Goal: Transaction & Acquisition: Purchase product/service

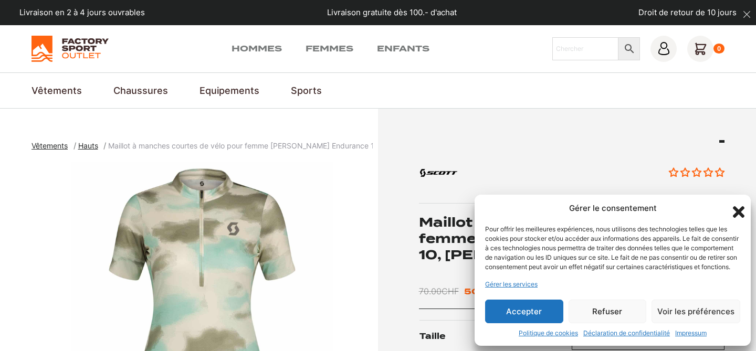
click at [527, 313] on button "Accepter" at bounding box center [524, 312] width 78 height 24
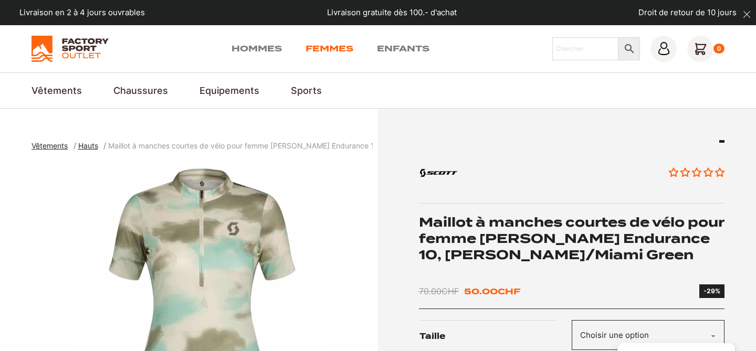
click at [317, 49] on link "Femmes" at bounding box center [329, 48] width 48 height 13
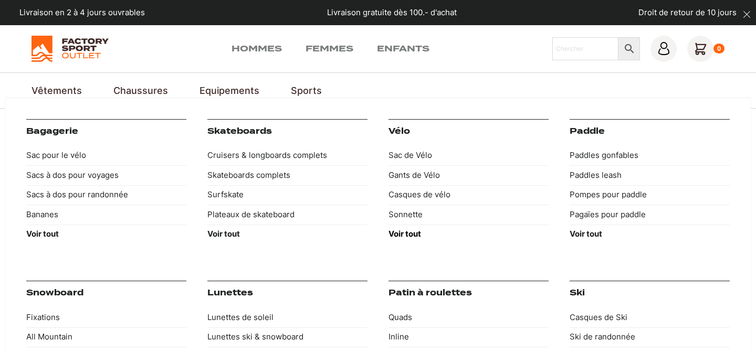
click at [405, 235] on strong "Voir tout" at bounding box center [404, 234] width 33 height 10
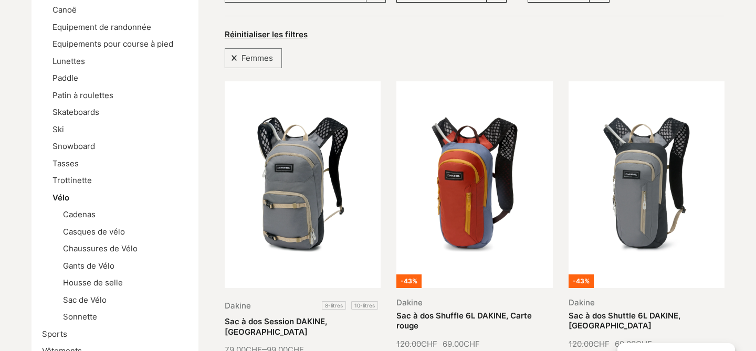
scroll to position [290, 0]
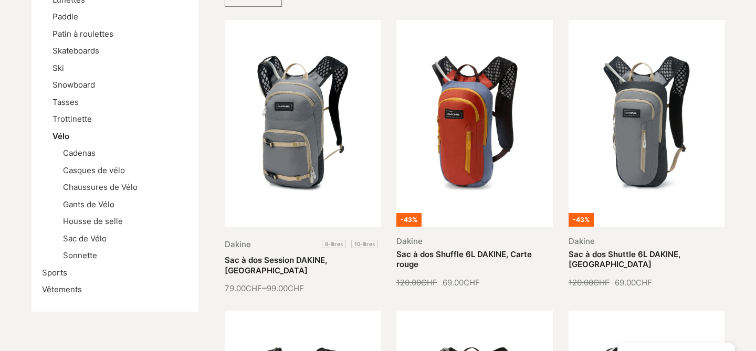
click at [52, 267] on li "Sports" at bounding box center [115, 273] width 146 height 12
click at [54, 273] on link "Sports" at bounding box center [54, 273] width 25 height 10
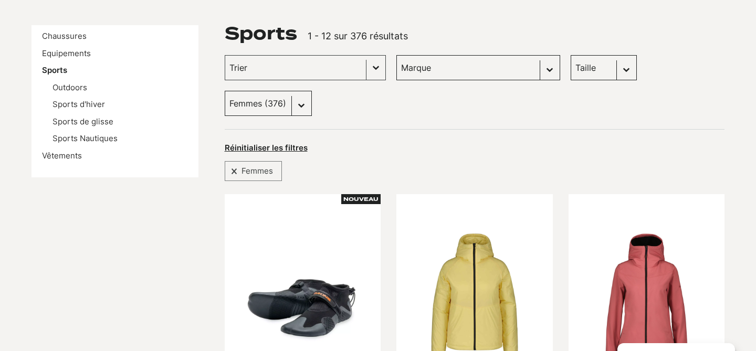
scroll to position [153, 0]
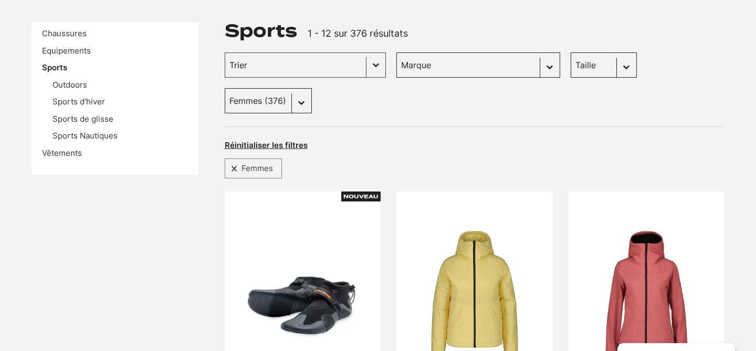
click at [414, 63] on select "Marque Scott (63) Globe Skateboards (60) Dakine (16) Columbia (0) Dolomite (15)…" at bounding box center [478, 64] width 164 height 25
select select "scott"
click at [396, 52] on select "Marque Scott (63) Globe Skateboards (60) Dakine (16) Columbia (0) Dolomite (15)…" at bounding box center [478, 64] width 164 height 25
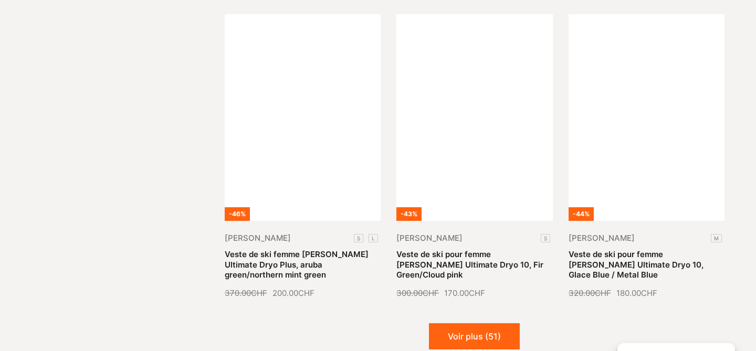
scroll to position [1429, 0]
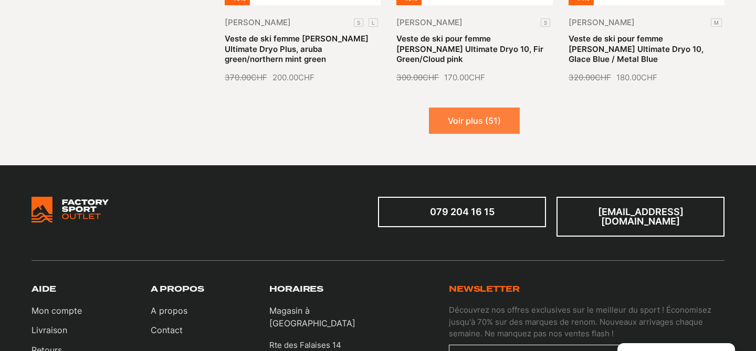
click at [474, 108] on button "Voir plus (51)" at bounding box center [474, 121] width 91 height 26
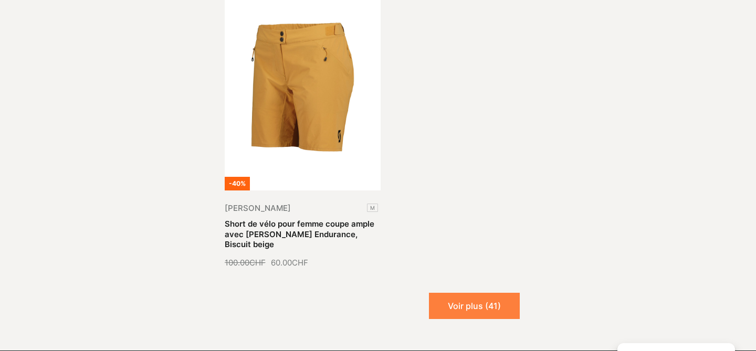
scroll to position [2449, 0]
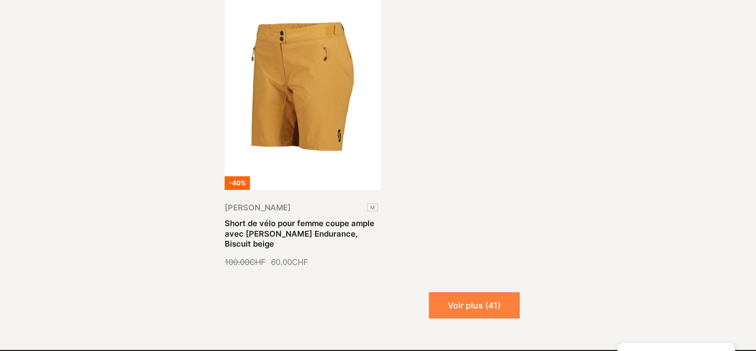
click at [465, 292] on button "Voir plus (41)" at bounding box center [474, 305] width 91 height 26
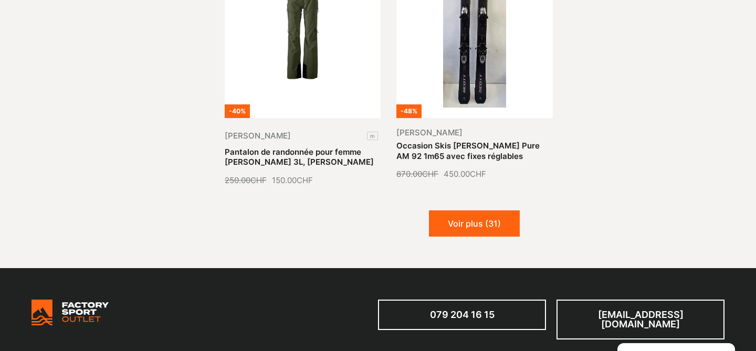
scroll to position [3386, 0]
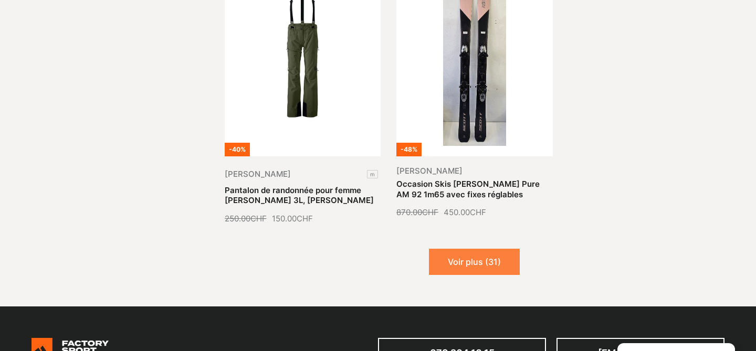
click at [469, 249] on button "Voir plus (31)" at bounding box center [474, 262] width 91 height 26
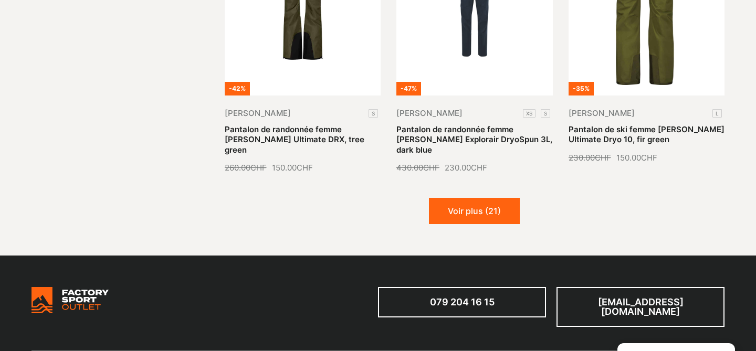
scroll to position [4301, 0]
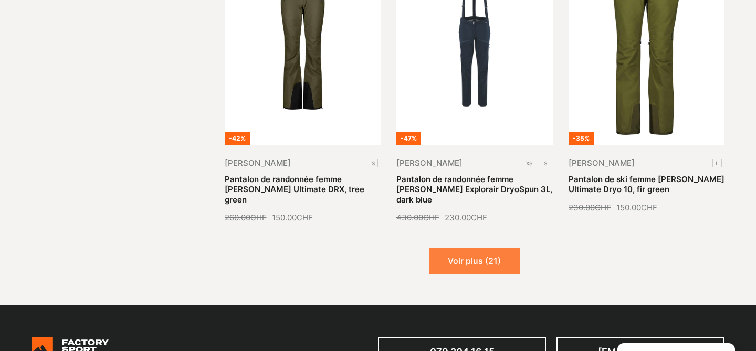
click at [465, 248] on button "Voir plus (21)" at bounding box center [474, 261] width 91 height 26
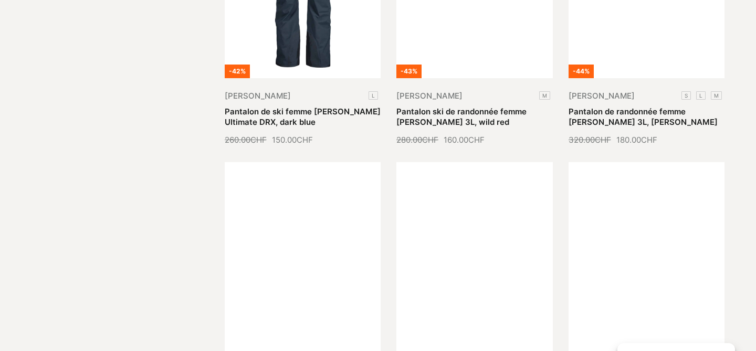
scroll to position [5015, 0]
